Goal: Task Accomplishment & Management: Manage account settings

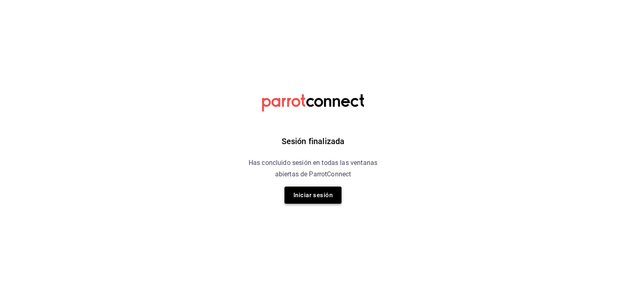
click at [324, 198] on button "Iniciar sesión" at bounding box center [313, 194] width 57 height 17
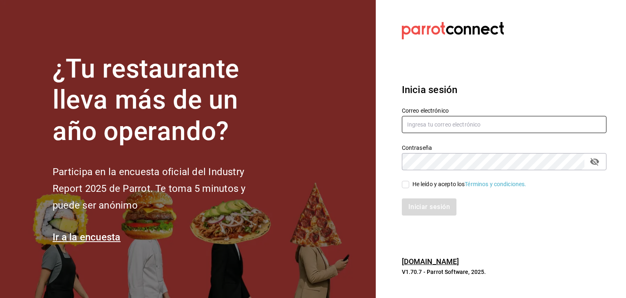
click at [443, 129] on input "text" at bounding box center [504, 124] width 205 height 17
type input "kekasmty@gmail.com"
click at [406, 183] on input "He leído y acepto los Términos y condiciones." at bounding box center [405, 184] width 7 height 7
checkbox input "true"
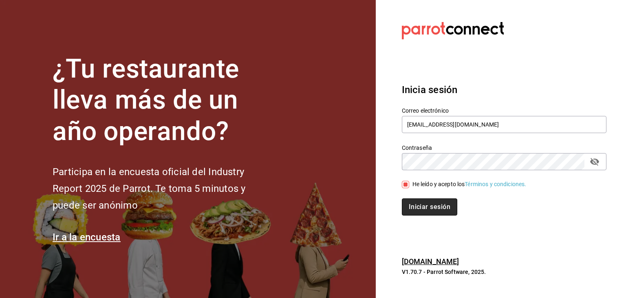
click at [444, 206] on button "Iniciar sesión" at bounding box center [429, 206] width 55 height 17
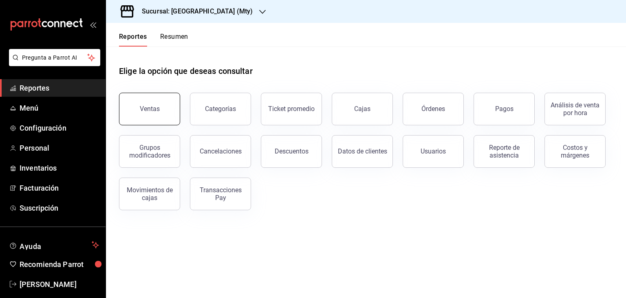
click at [156, 118] on button "Ventas" at bounding box center [149, 109] width 61 height 33
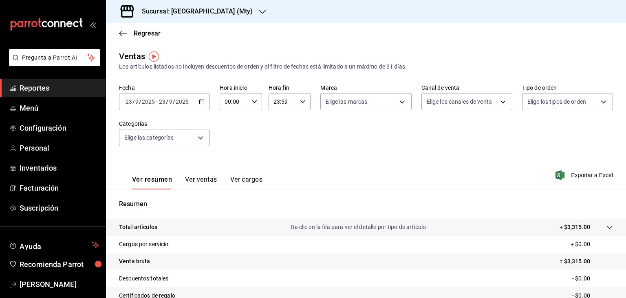
click at [199, 102] on icon "button" at bounding box center [202, 102] width 6 height 6
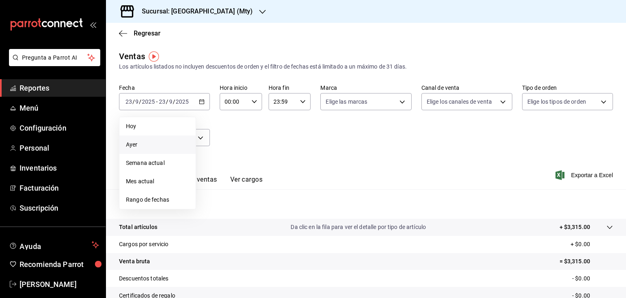
click at [140, 147] on span "Ayer" at bounding box center [157, 144] width 63 height 9
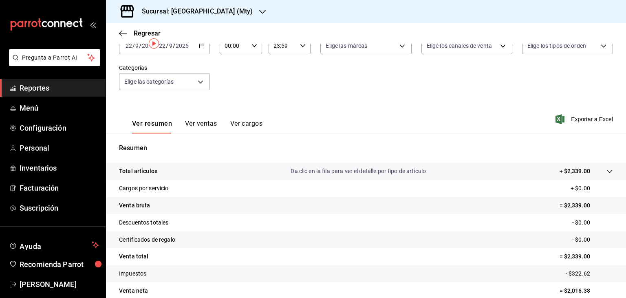
scroll to position [11, 0]
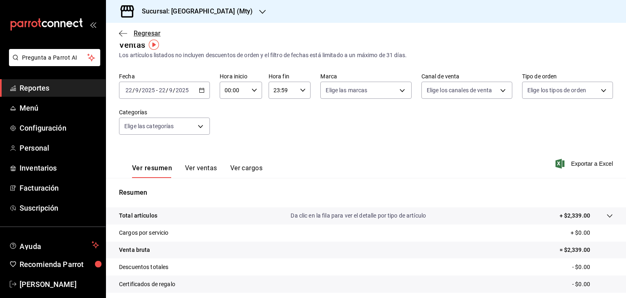
click at [142, 34] on span "Regresar" at bounding box center [147, 33] width 27 height 8
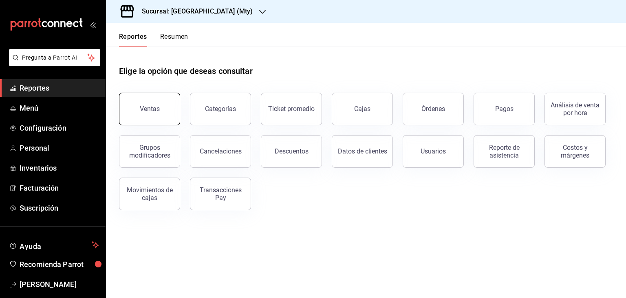
click at [152, 116] on button "Ventas" at bounding box center [149, 109] width 61 height 33
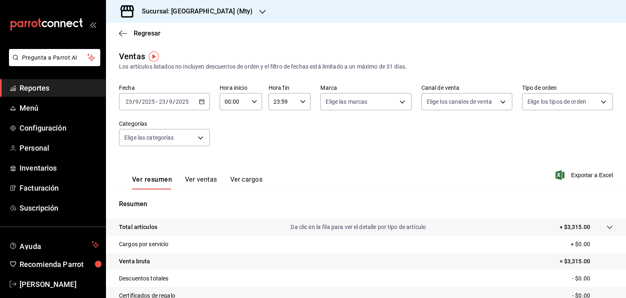
click at [197, 106] on div "[DATE] [DATE] - [DATE] [DATE]" at bounding box center [164, 101] width 91 height 17
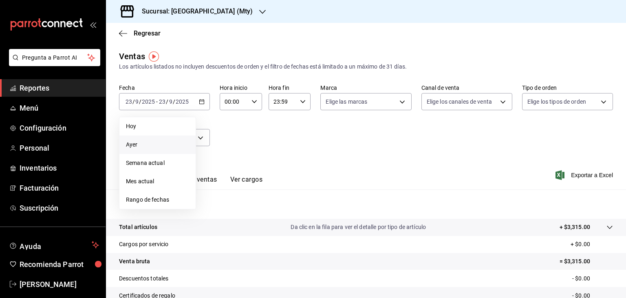
click at [138, 145] on span "Ayer" at bounding box center [157, 144] width 63 height 9
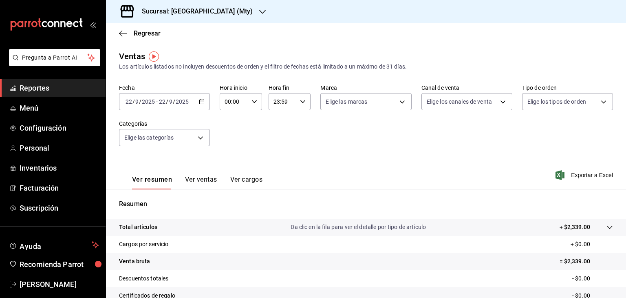
click at [259, 14] on icon "button" at bounding box center [262, 12] width 7 height 7
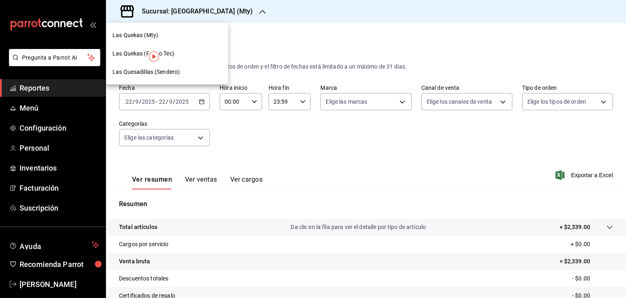
click at [179, 55] on div "Las Quekas (Paseo Tec)" at bounding box center [167, 53] width 109 height 9
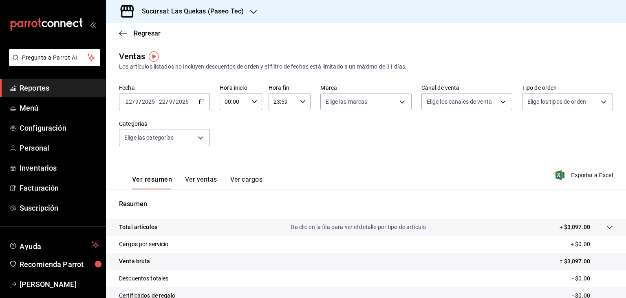
click at [250, 12] on icon "button" at bounding box center [253, 12] width 7 height 7
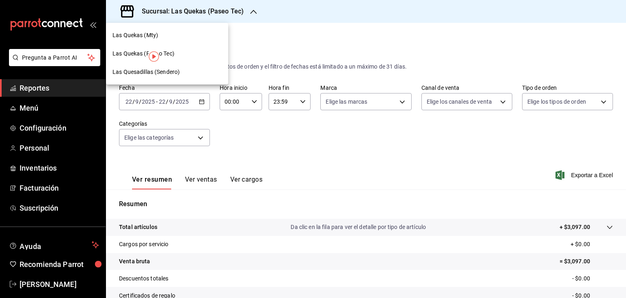
click at [174, 73] on span "Las Quesadillas (Sendero)" at bounding box center [146, 72] width 67 height 9
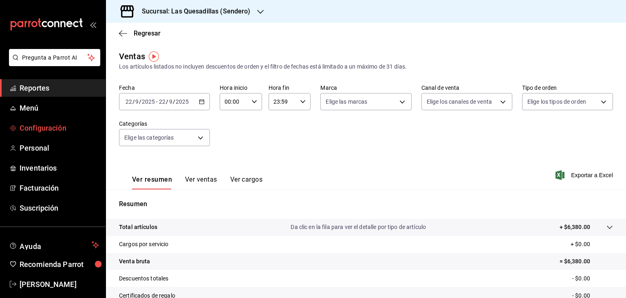
click at [44, 133] on span "Configuración" at bounding box center [59, 127] width 79 height 11
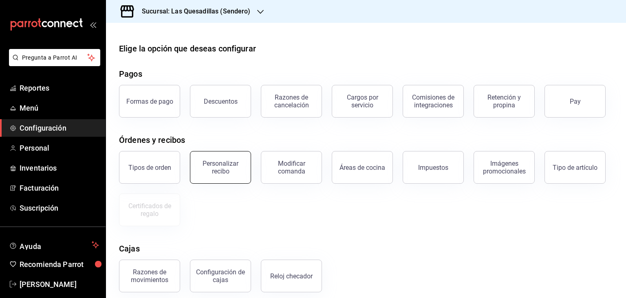
click at [230, 169] on div "Personalizar recibo" at bounding box center [220, 166] width 51 height 15
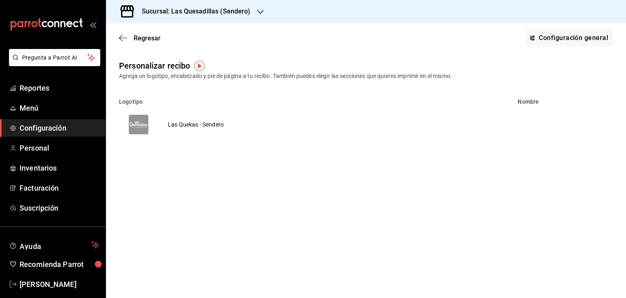
click at [204, 126] on td "Las Quekas - Sendero" at bounding box center [195, 124] width 75 height 39
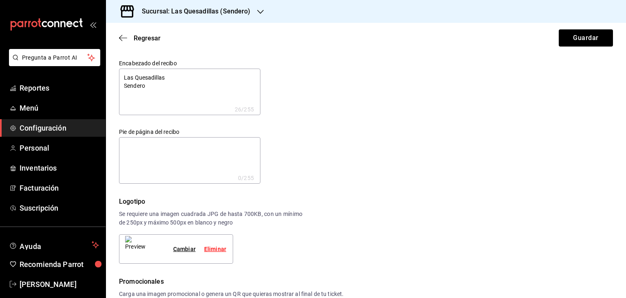
type textarea "x"
